Goal: Task Accomplishment & Management: Complete application form

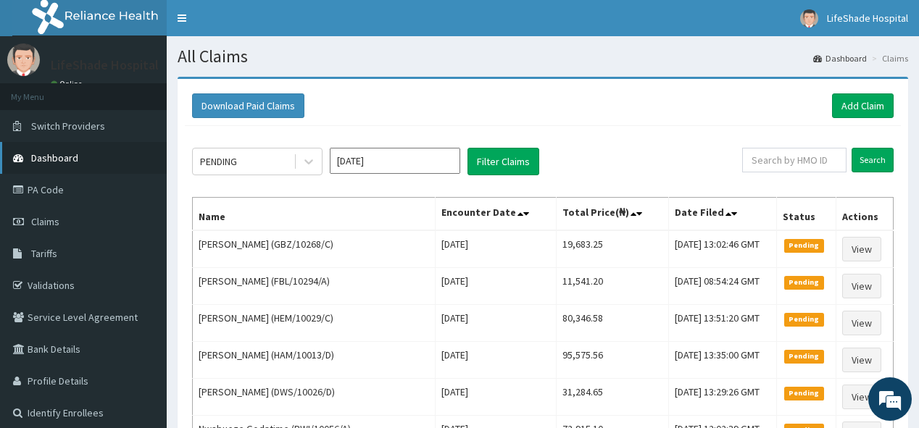
click at [116, 154] on link "Dashboard" at bounding box center [83, 158] width 167 height 32
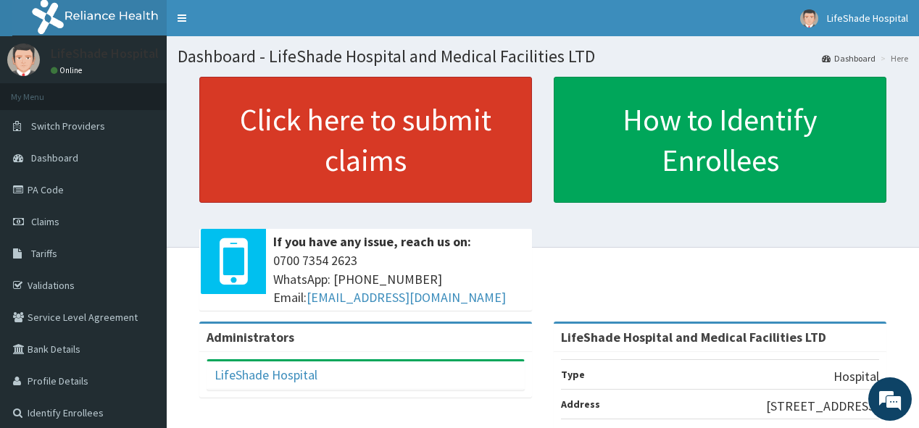
click at [374, 136] on link "Click here to submit claims" at bounding box center [365, 140] width 333 height 126
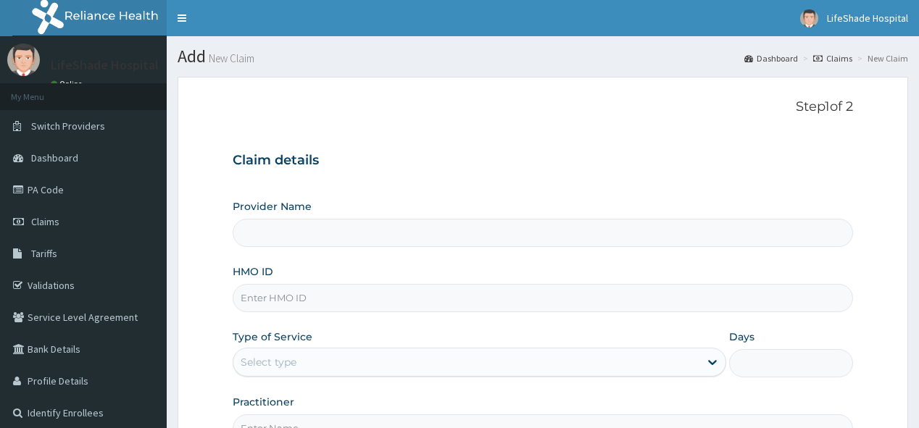
click at [310, 287] on input "HMO ID" at bounding box center [543, 298] width 620 height 28
paste input "GBZ/10482/A"
type input "GBZ/10482/A"
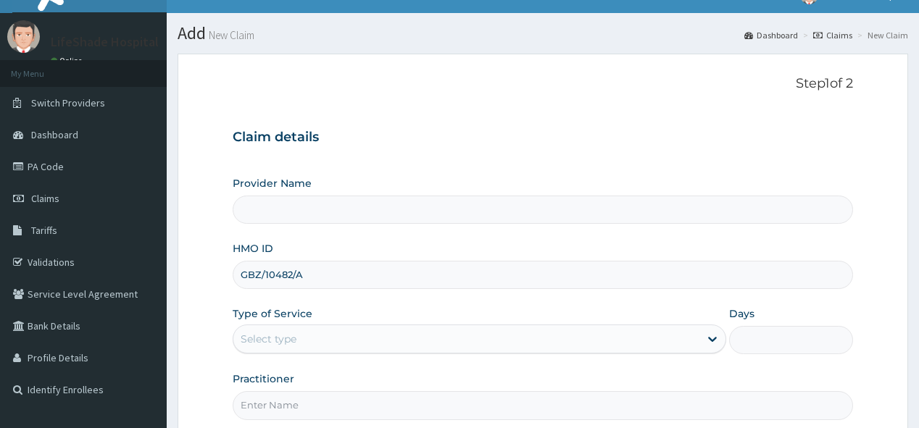
scroll to position [46, 0]
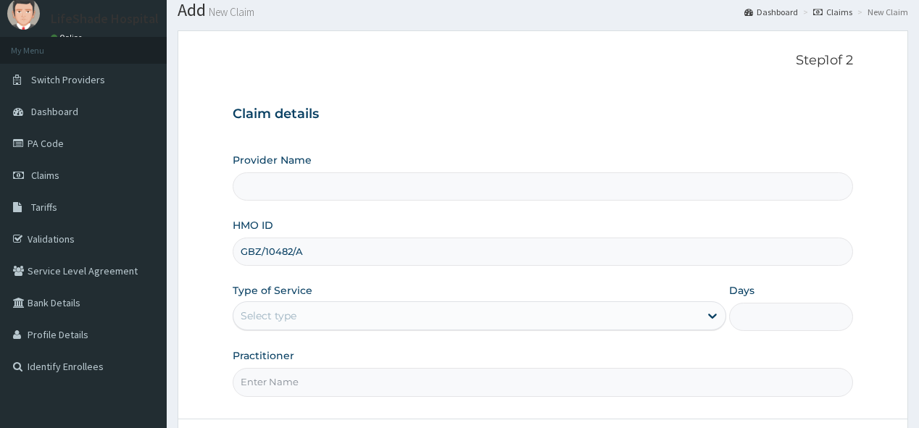
type input "LifeShade Hospital and Medical Facilities LTD"
type input "GBZ/10482/A"
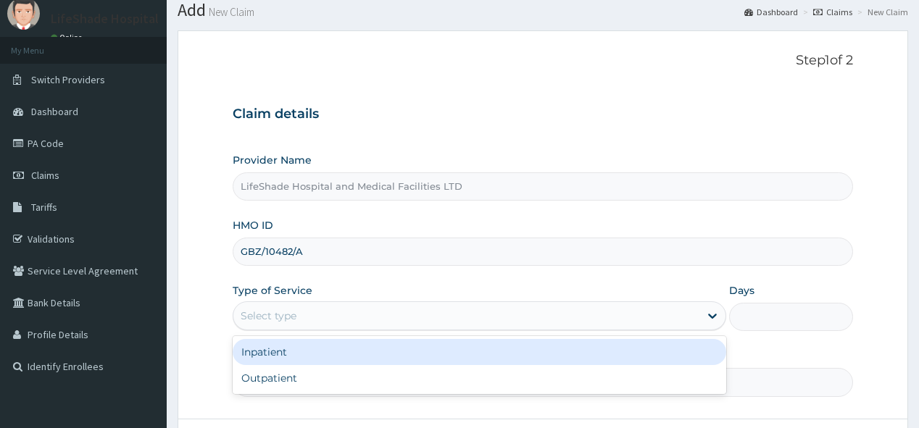
click at [490, 309] on div "Select type" at bounding box center [466, 315] width 466 height 23
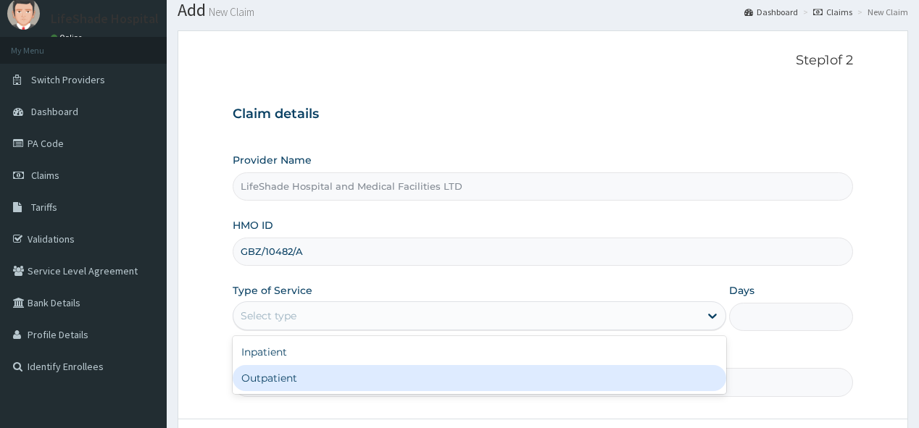
click at [436, 375] on div "Outpatient" at bounding box center [480, 378] width 494 height 26
type input "1"
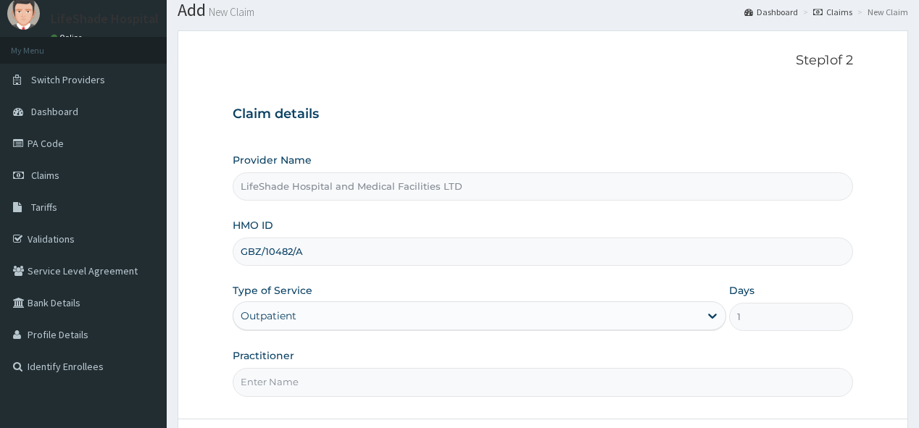
click at [456, 375] on input "Practitioner" at bounding box center [543, 382] width 620 height 28
type input "DR GARRY"
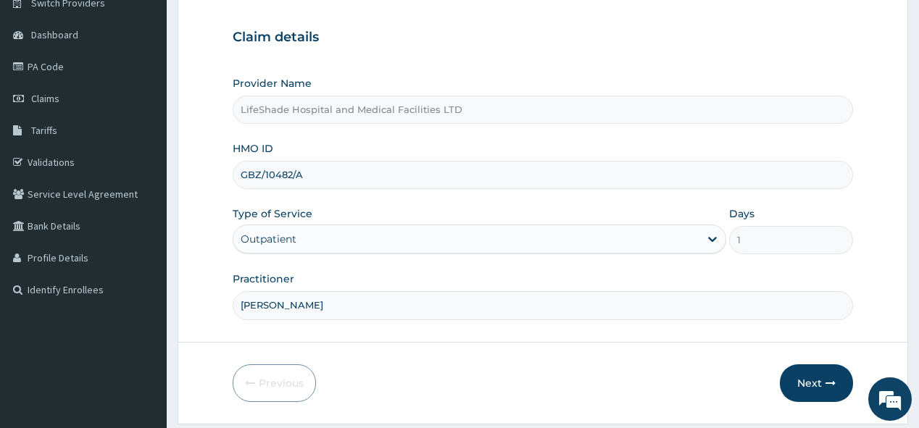
scroll to position [165, 0]
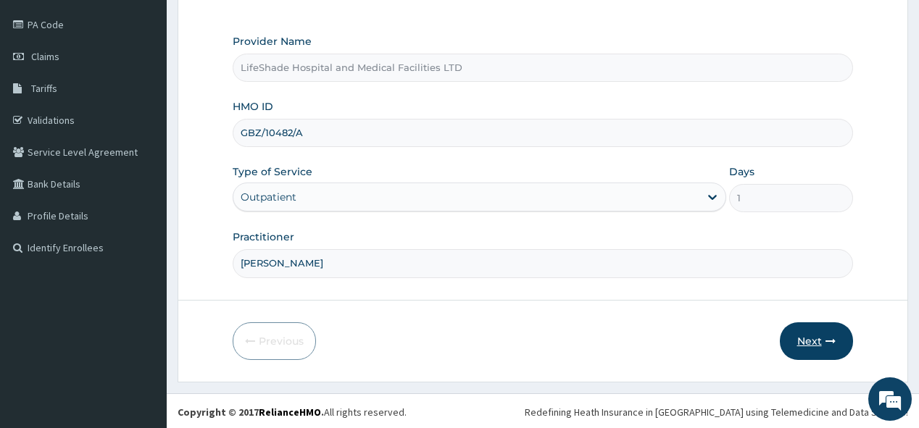
click at [809, 333] on button "Next" at bounding box center [816, 342] width 73 height 38
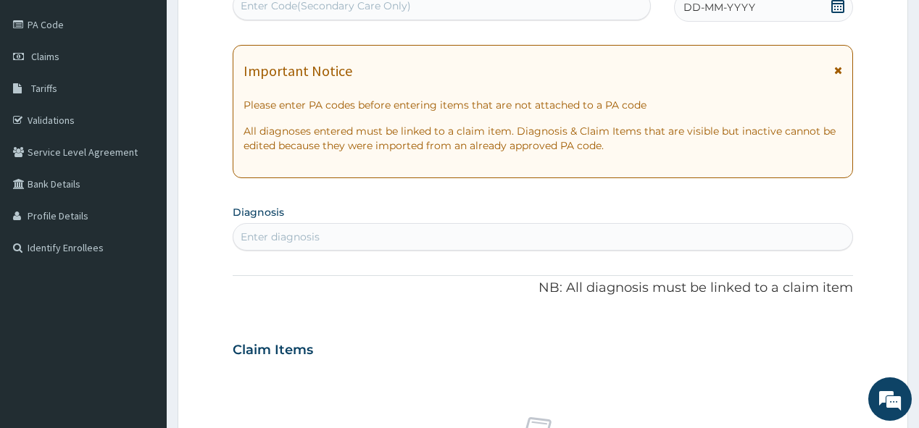
scroll to position [164, 0]
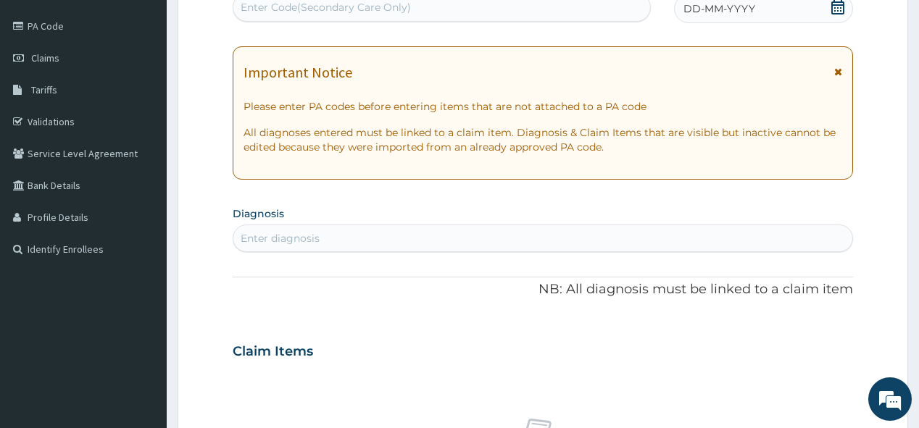
click at [316, 11] on div "Enter Code(Secondary Care Only)" at bounding box center [326, 7] width 170 height 14
paste input "PA/B61AC0"
type input "PA/B61AC0"
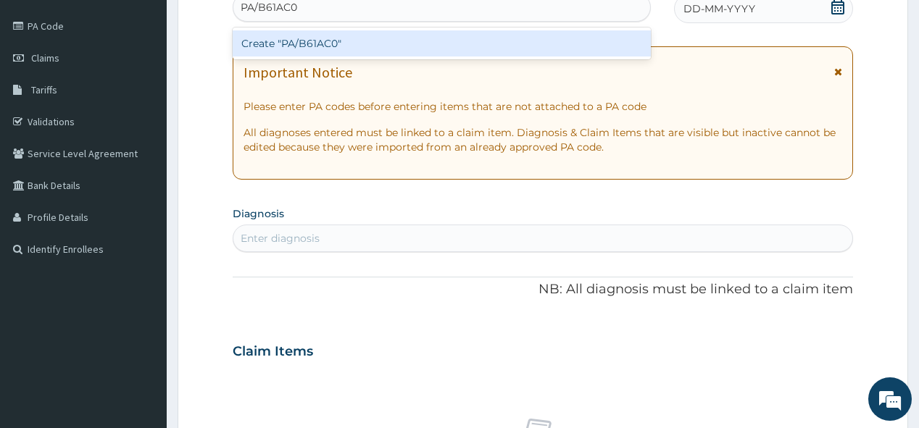
click at [331, 41] on div "Create "PA/B61AC0"" at bounding box center [442, 43] width 418 height 26
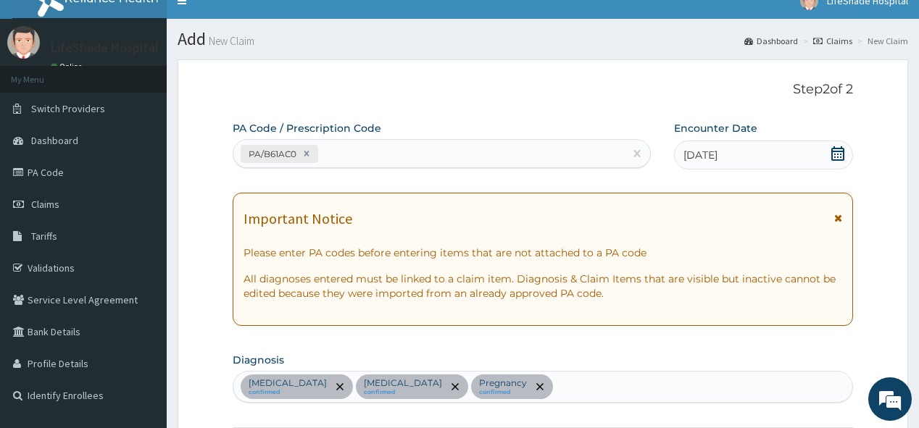
scroll to position [0, 0]
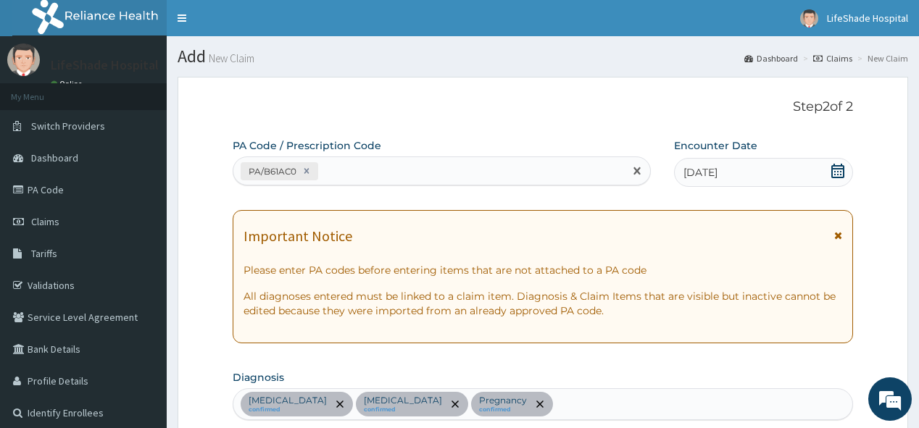
click at [370, 172] on div "PA/B61AC0" at bounding box center [428, 171] width 390 height 24
paste input "PA/49EB1D"
type input "PA/49EB1D"
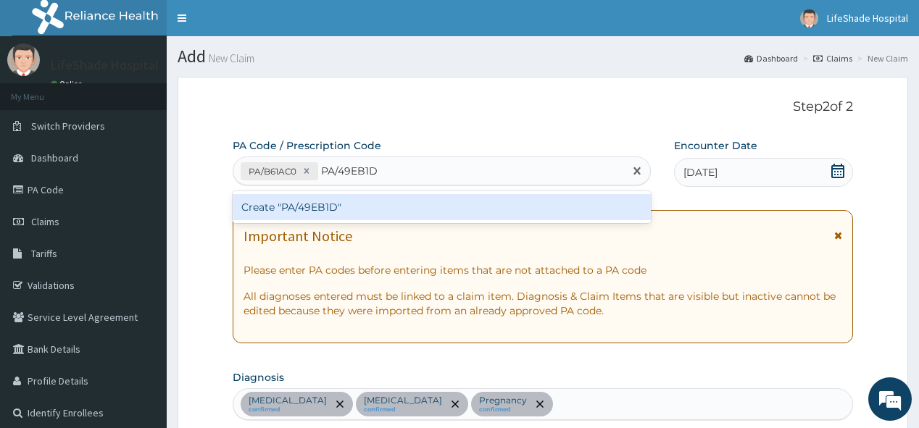
click at [311, 205] on div "Create "PA/49EB1D"" at bounding box center [442, 207] width 418 height 26
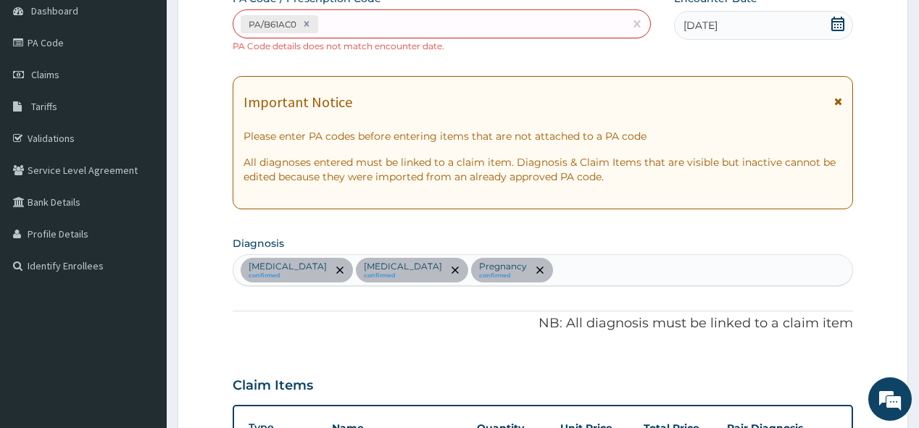
scroll to position [101, 0]
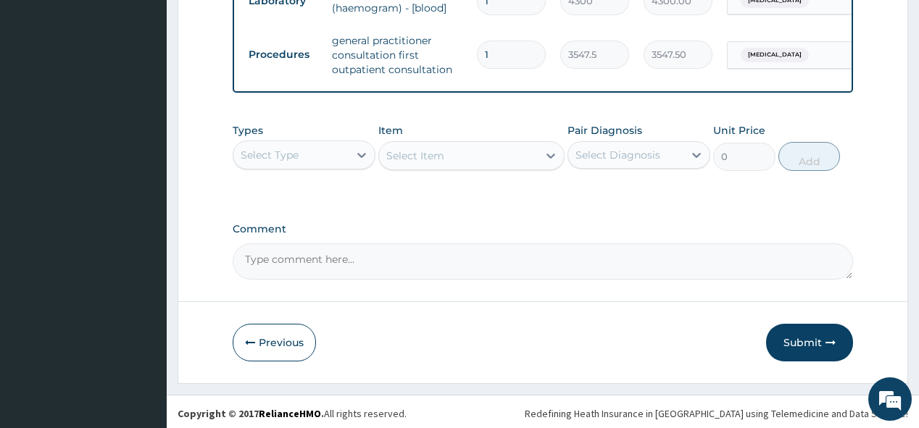
scroll to position [990, 0]
click at [809, 342] on button "Submit" at bounding box center [809, 342] width 87 height 38
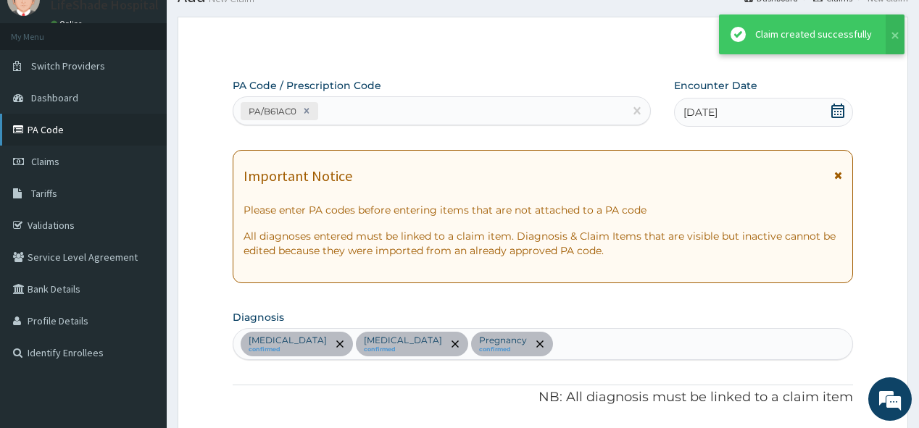
scroll to position [977, 0]
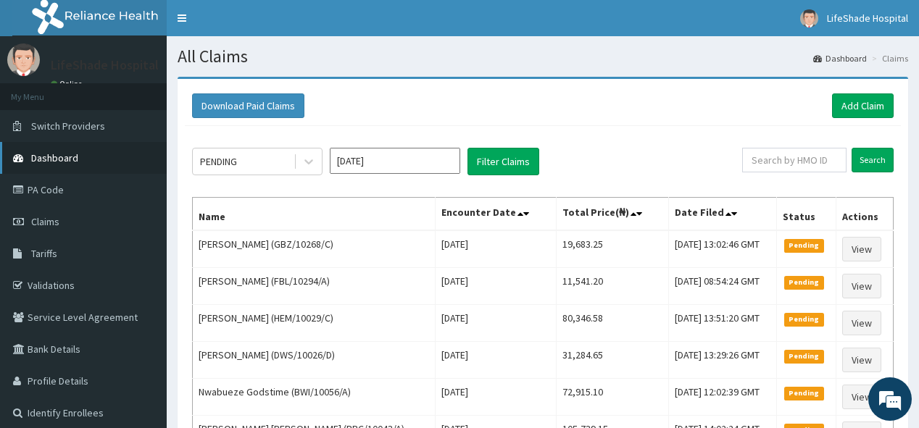
click at [71, 162] on span "Dashboard" at bounding box center [54, 157] width 47 height 13
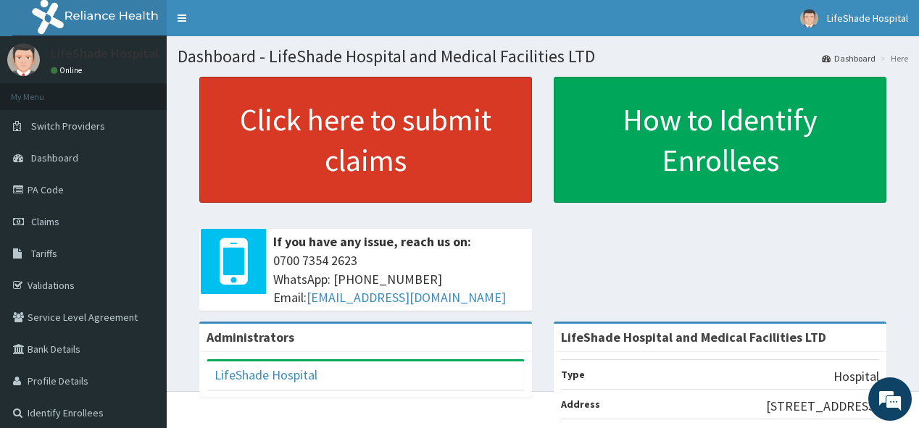
click at [252, 141] on link "Click here to submit claims" at bounding box center [365, 140] width 333 height 126
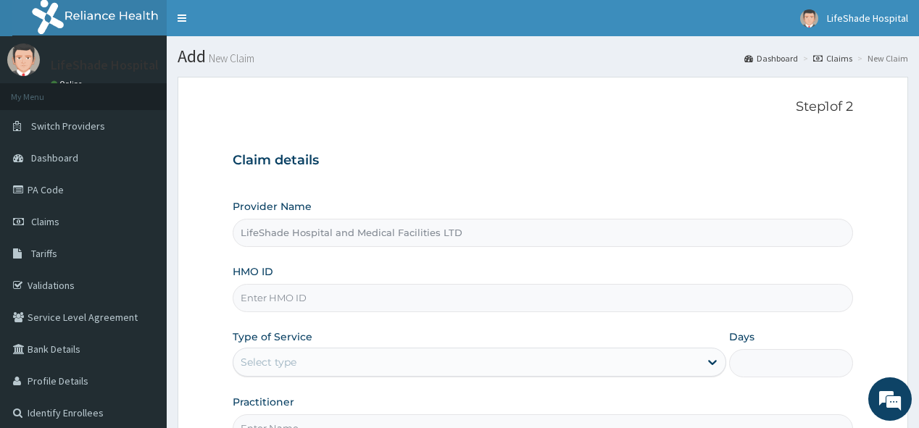
click at [371, 302] on input "HMO ID" at bounding box center [543, 298] width 620 height 28
paste input "GBZ/10482/A"
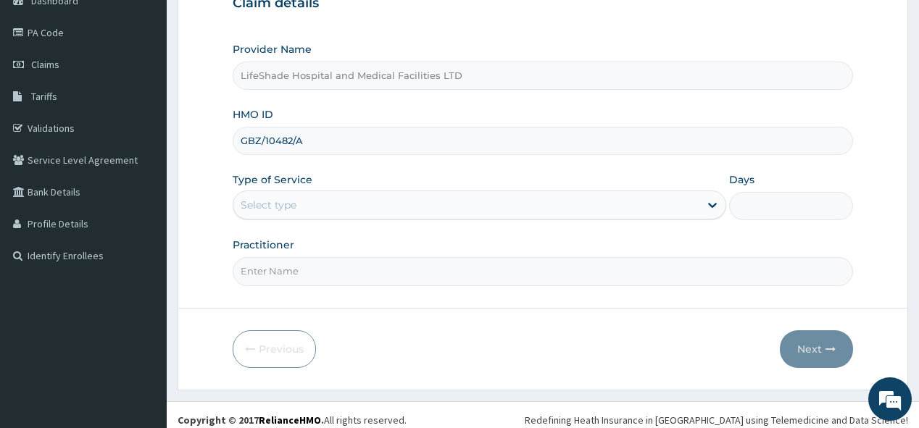
scroll to position [162, 0]
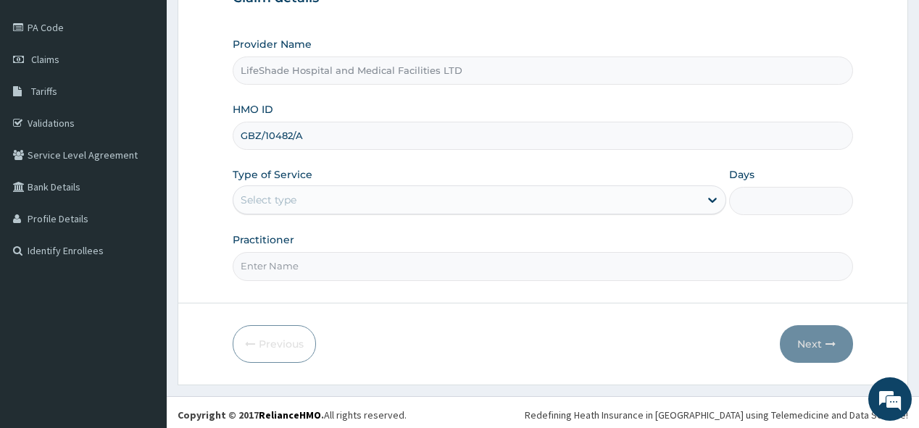
type input "GBZ/10482/A"
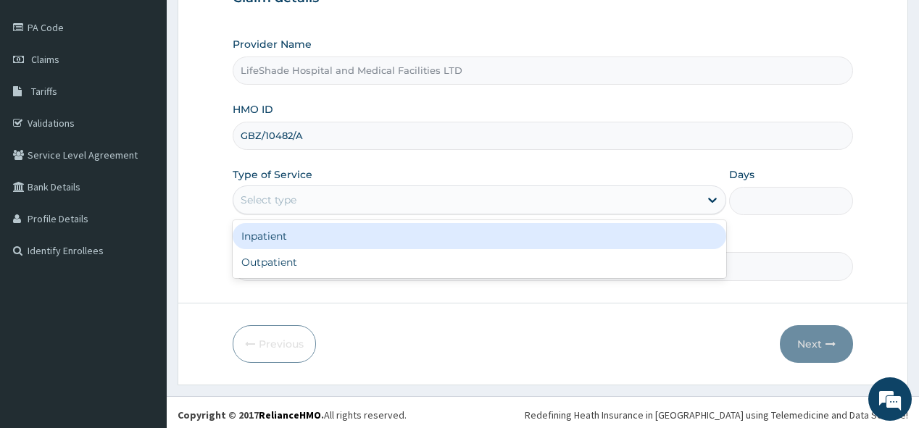
click at [688, 197] on div "Select type" at bounding box center [466, 199] width 466 height 23
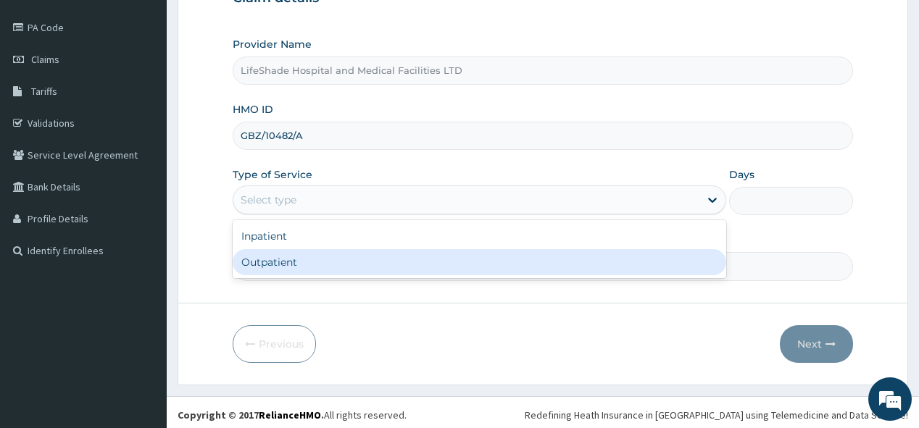
click at [602, 259] on div "Outpatient" at bounding box center [480, 262] width 494 height 26
type input "1"
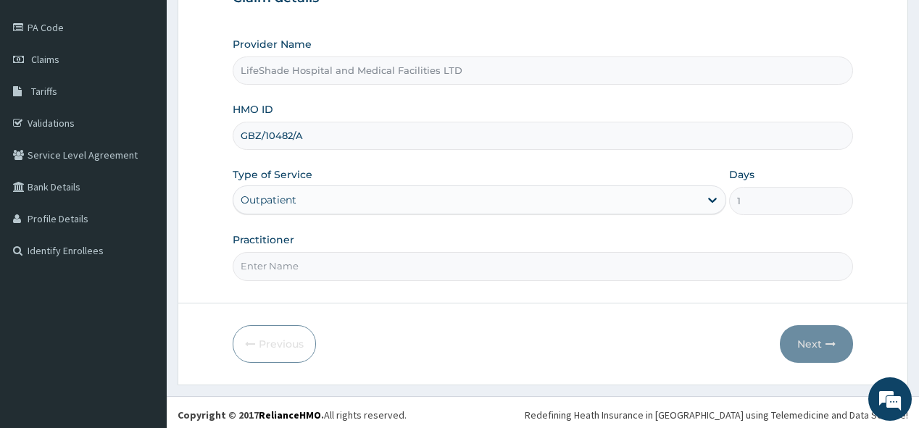
click at [600, 258] on input "Practitioner" at bounding box center [543, 266] width 620 height 28
type input "DOCTOR AJIDE"
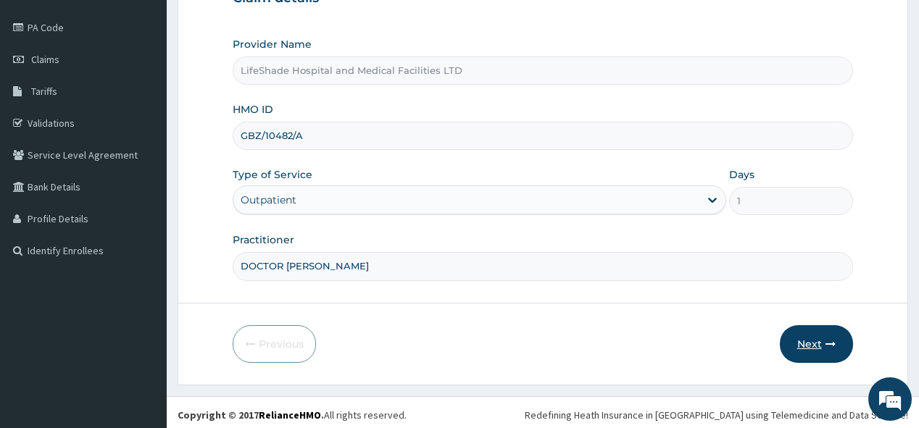
click at [815, 337] on button "Next" at bounding box center [816, 344] width 73 height 38
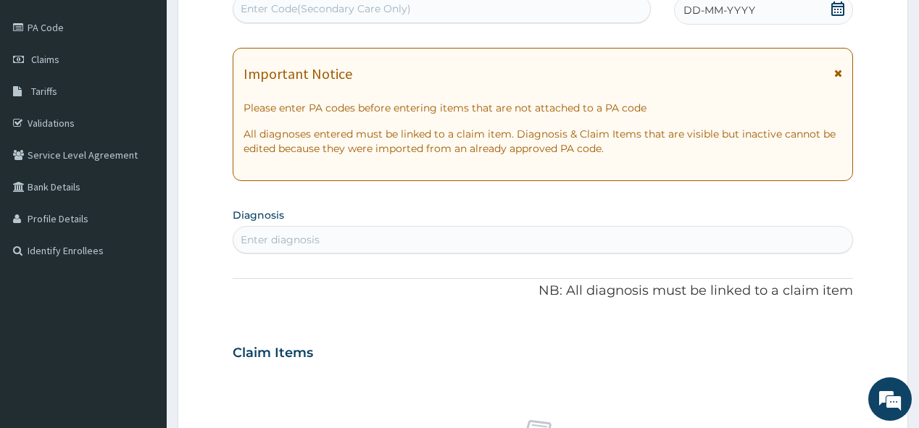
click at [254, 12] on div "Enter Code(Secondary Care Only)" at bounding box center [326, 8] width 170 height 14
paste input "PA/49EB1D"
type input "PA/49EB1D"
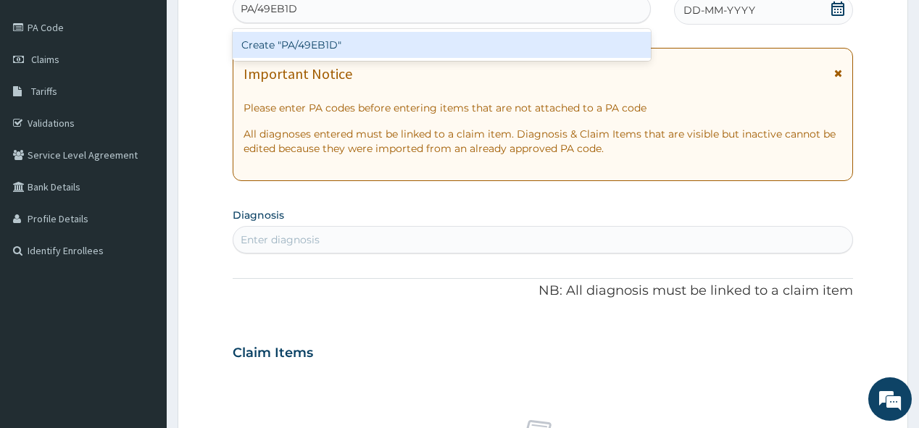
click at [323, 43] on div "Create "PA/49EB1D"" at bounding box center [442, 45] width 418 height 26
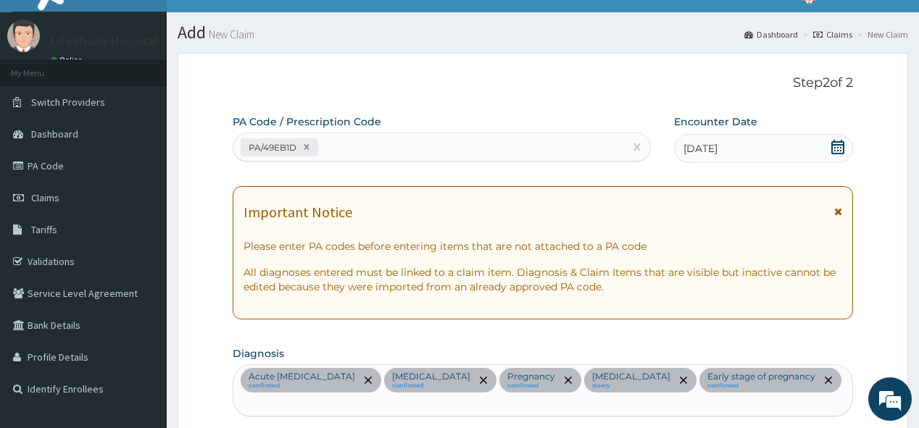
scroll to position [0, 0]
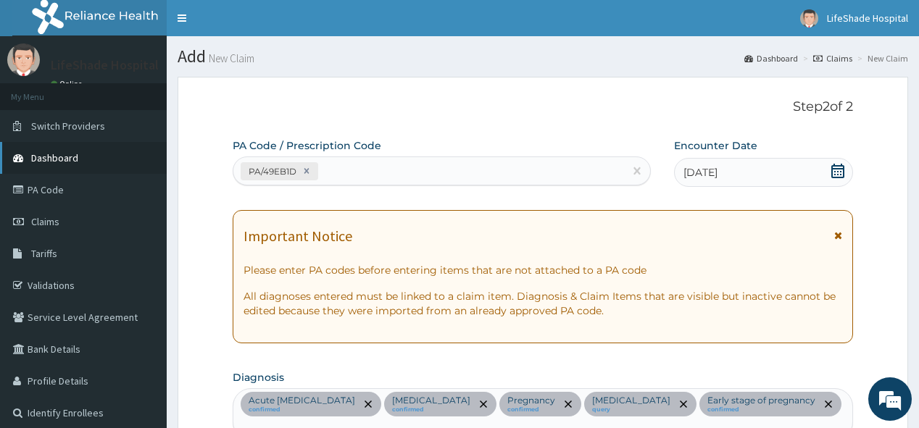
click at [91, 157] on link "Dashboard" at bounding box center [83, 158] width 167 height 32
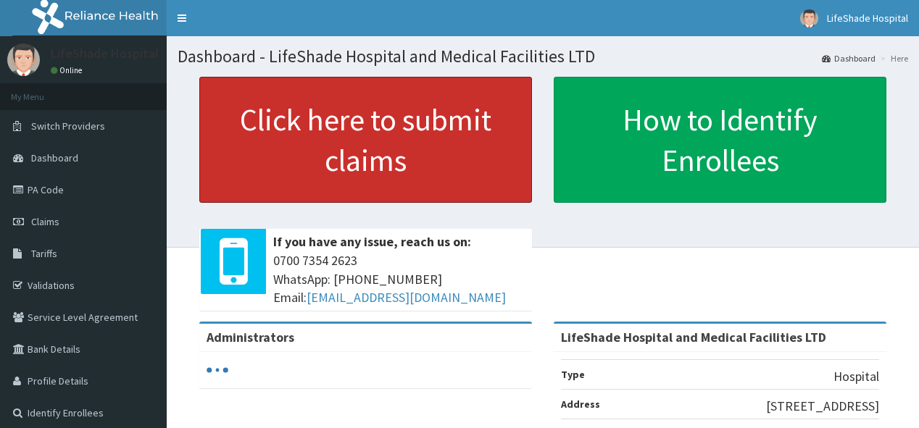
click at [335, 123] on link "Click here to submit claims" at bounding box center [365, 140] width 333 height 126
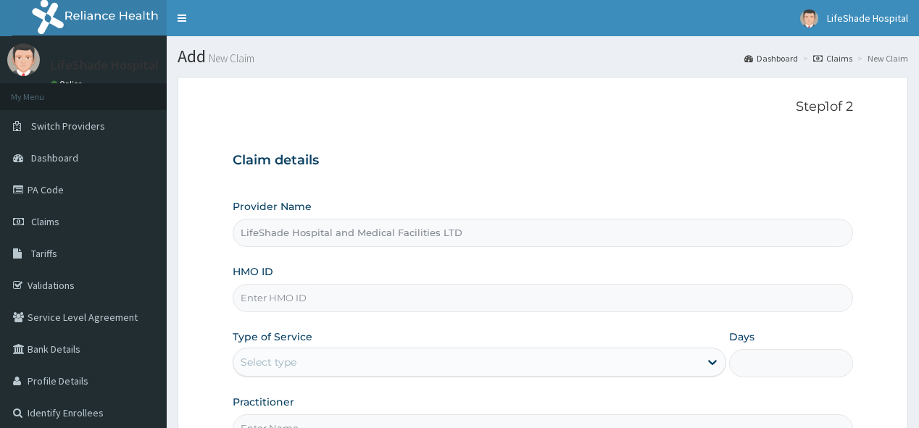
type input "LifeShade Hospital and Medical Facilities LTD"
